Goal: Communication & Community: Answer question/provide support

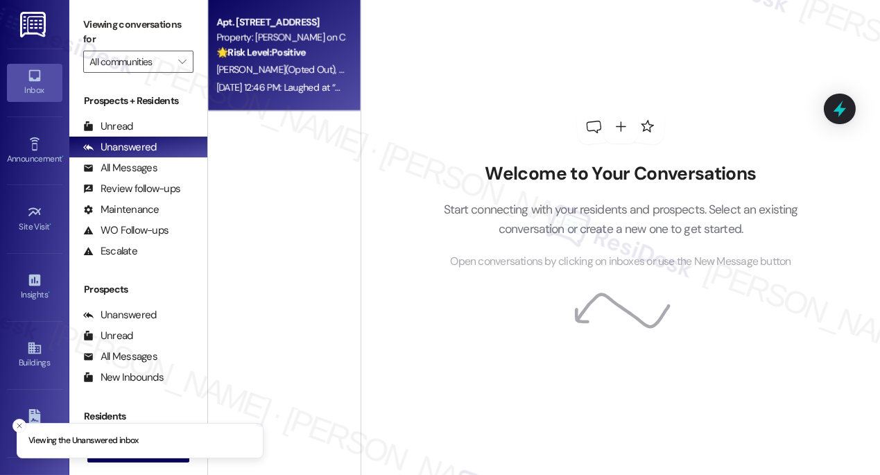
click at [300, 58] on strong "🌟 Risk Level: Positive" at bounding box center [260, 52] width 89 height 12
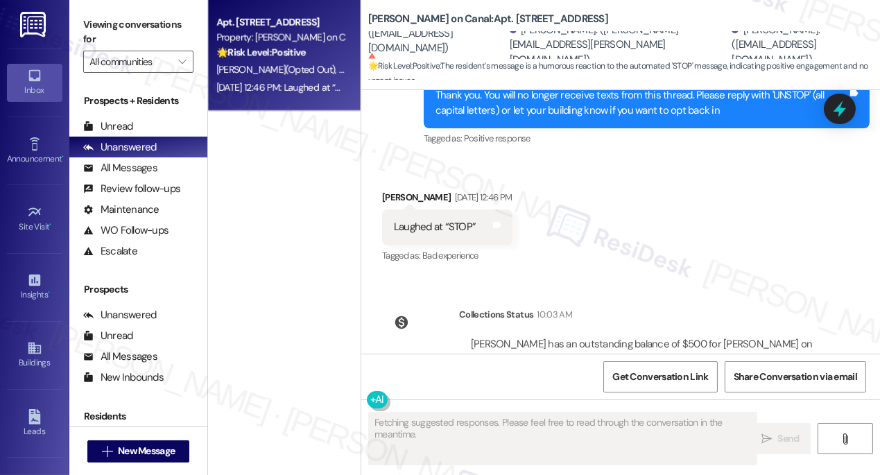
scroll to position [494, 0]
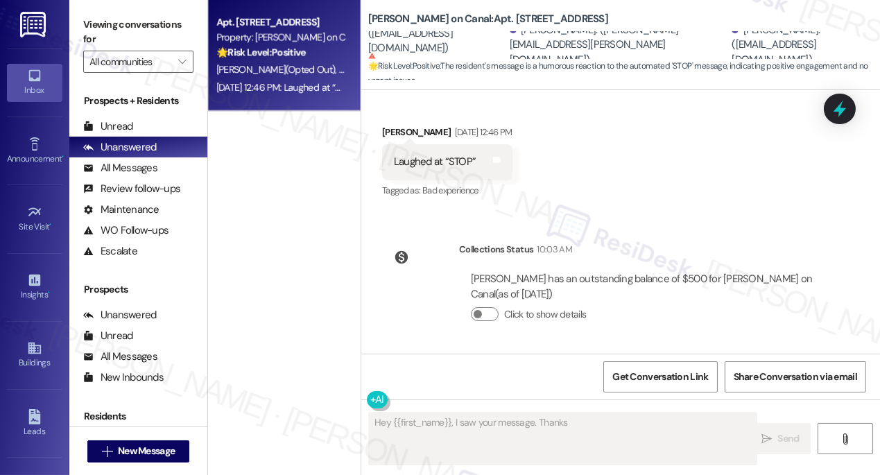
drag, startPoint x: 597, startPoint y: 281, endPoint x: 708, endPoint y: 294, distance: 111.1
click at [708, 294] on div "[PERSON_NAME] has an outstanding balance of $500 for [PERSON_NAME] on Canal (as…" at bounding box center [643, 287] width 345 height 30
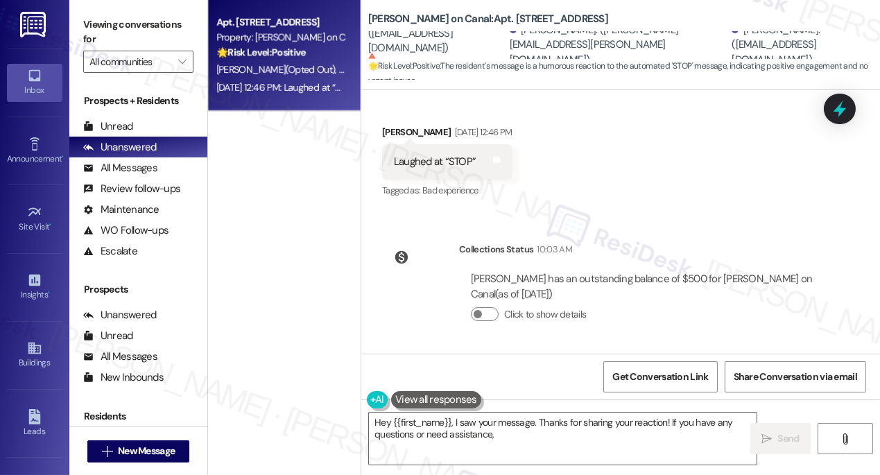
click at [708, 294] on div "[PERSON_NAME] has an outstanding balance of $500 for [PERSON_NAME] on Canal (as…" at bounding box center [643, 287] width 345 height 30
type textarea "Hey {{first_name}}, I saw your message. Thanks for sharing your reaction! If yo…"
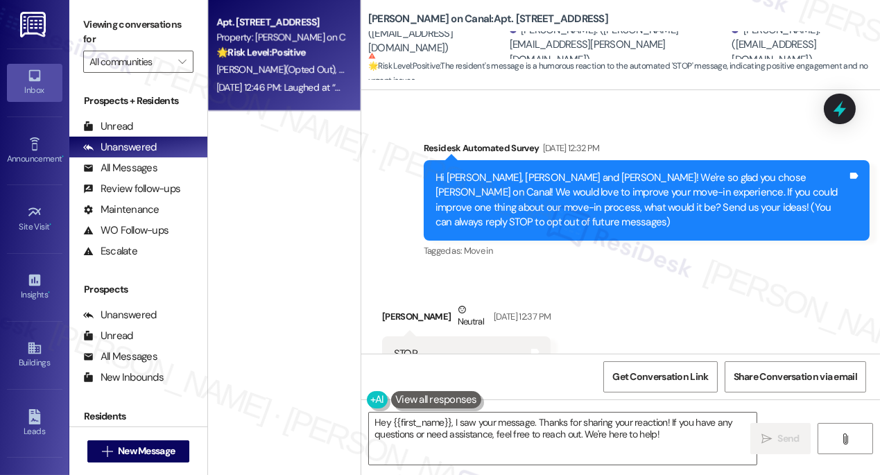
scroll to position [0, 0]
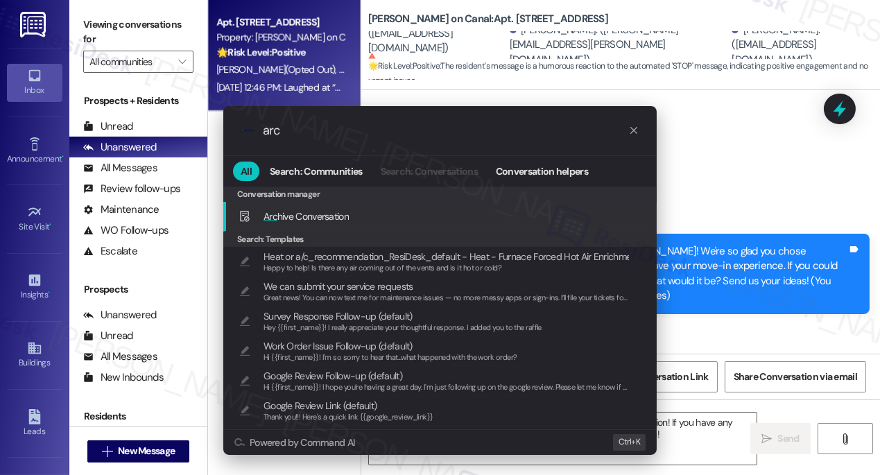
type input "arc"
click at [325, 216] on span "Arc hive Conversation" at bounding box center [306, 216] width 85 height 12
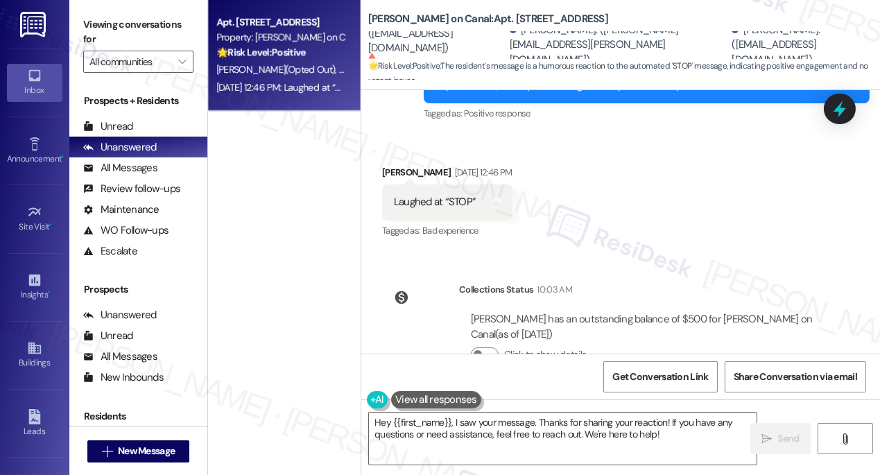
scroll to position [494, 0]
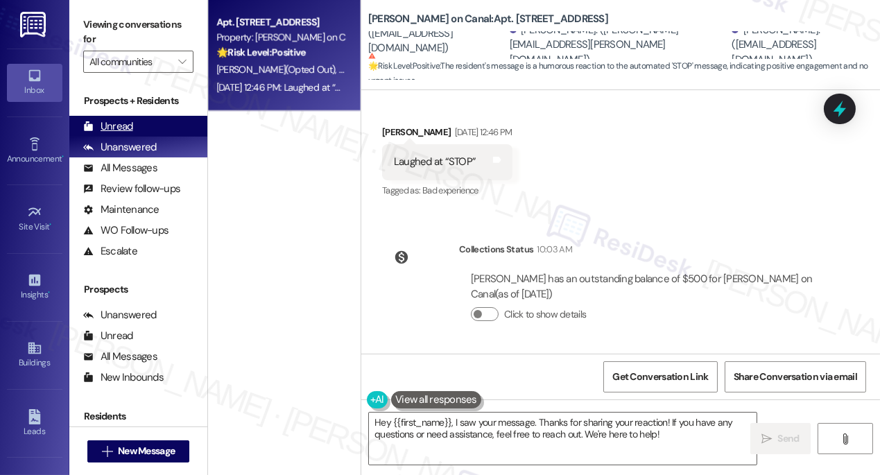
click at [129, 123] on div "Unread" at bounding box center [108, 126] width 50 height 15
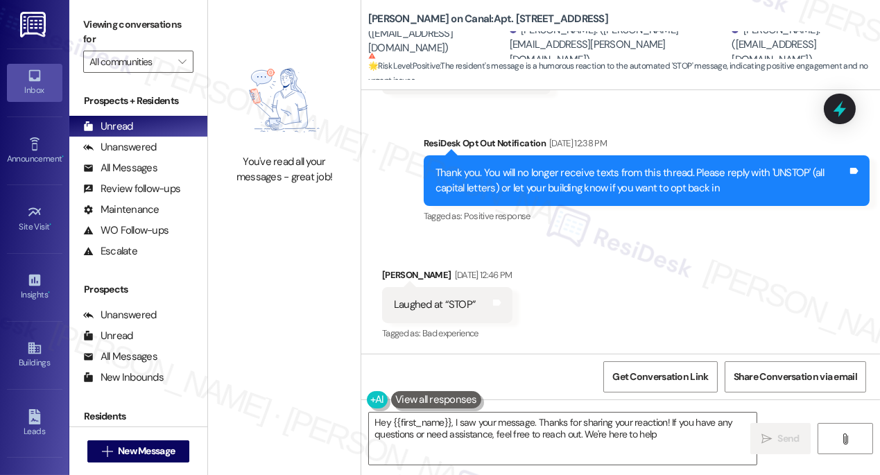
type textarea "Hey {{first_name}}, I saw your message. Thanks for sharing your reaction! If yo…"
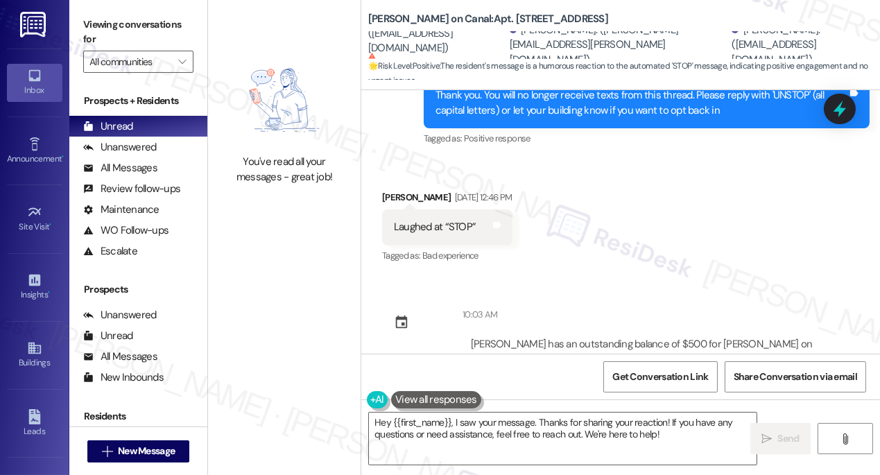
scroll to position [448, 0]
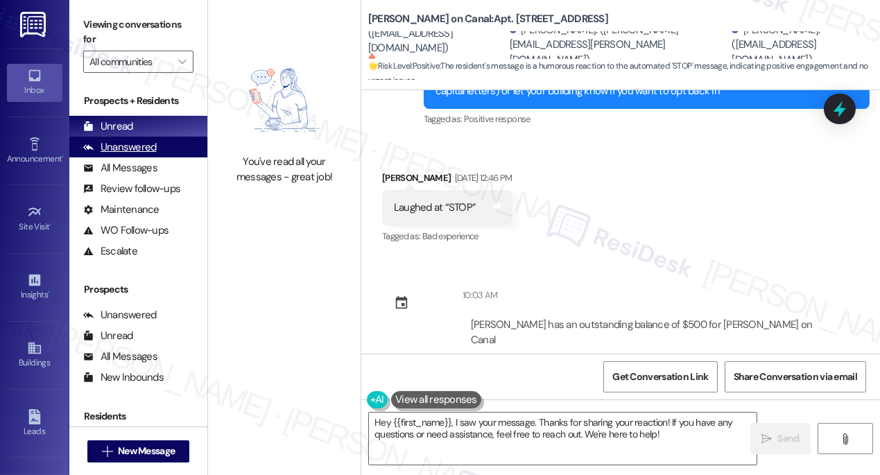
click at [153, 140] on div "Unanswered" at bounding box center [120, 147] width 74 height 15
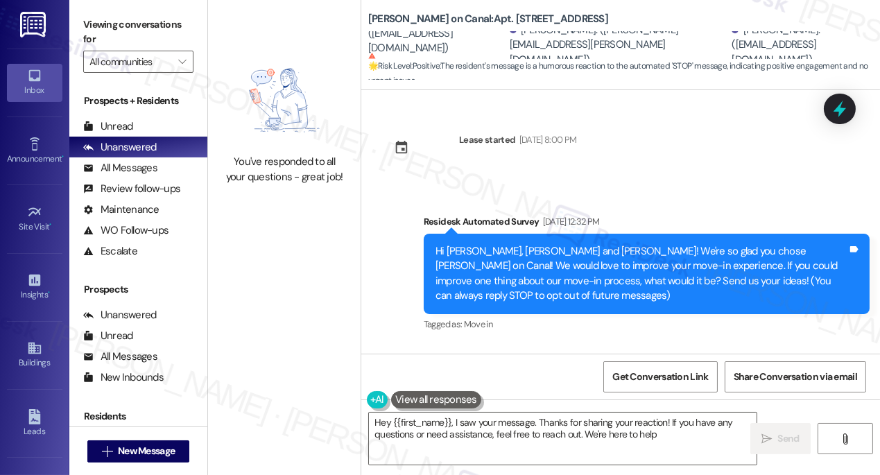
type textarea "Hey {{first_name}}, I saw your message. Thanks for sharing your reaction! If yo…"
